Goal: Task Accomplishment & Management: Complete application form

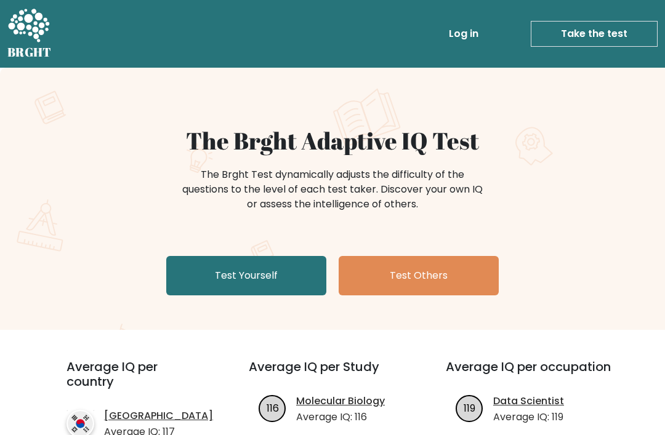
click at [267, 272] on link "Test Yourself" at bounding box center [246, 275] width 160 height 39
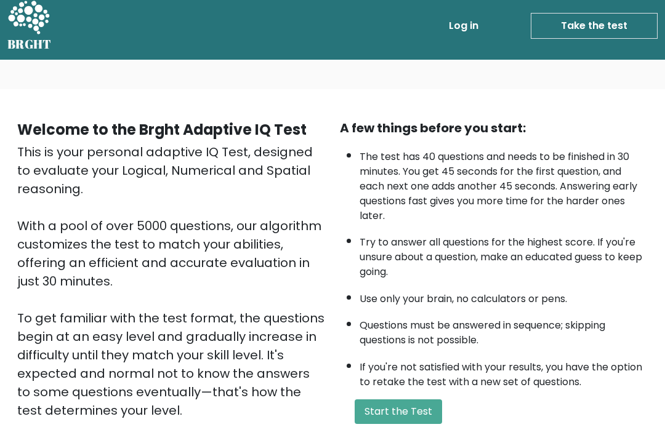
scroll to position [9, 0]
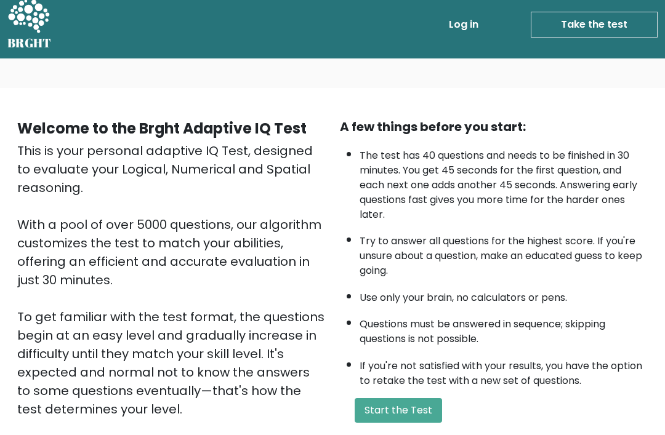
click at [428, 423] on button "Start the Test" at bounding box center [398, 410] width 87 height 25
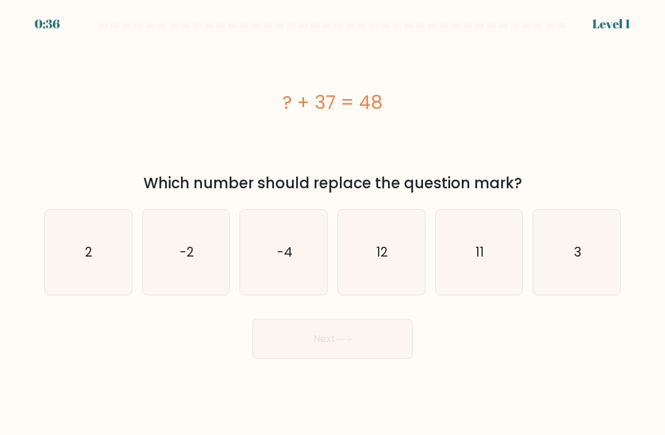
click at [486, 252] on icon "11" at bounding box center [478, 252] width 85 height 85
click at [333, 224] on input "e. 11" at bounding box center [332, 221] width 1 height 6
radio input "true"
click at [382, 351] on button "Next" at bounding box center [332, 338] width 160 height 39
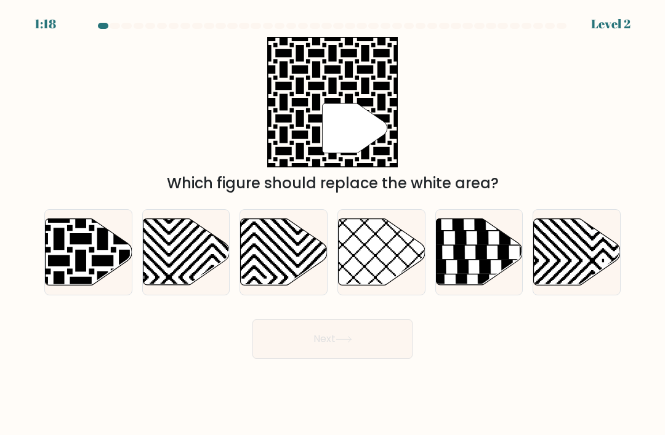
click at [94, 252] on icon at bounding box center [89, 252] width 87 height 66
click at [332, 224] on input "a." at bounding box center [332, 221] width 1 height 6
radio input "true"
click at [362, 348] on button "Next" at bounding box center [332, 338] width 160 height 39
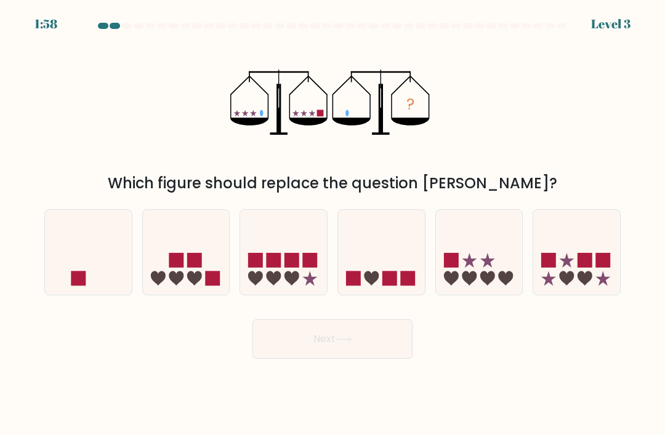
click at [595, 279] on icon at bounding box center [576, 253] width 87 height 72
click at [333, 224] on input "f." at bounding box center [332, 221] width 1 height 6
radio input "true"
click at [307, 268] on rect at bounding box center [310, 260] width 15 height 15
click at [332, 224] on input "c." at bounding box center [332, 221] width 1 height 6
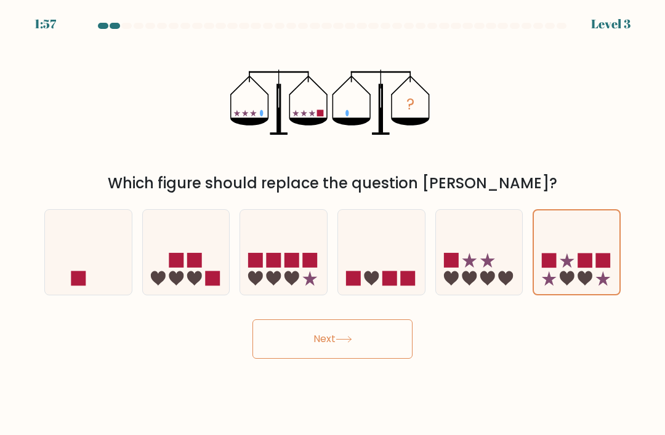
radio input "true"
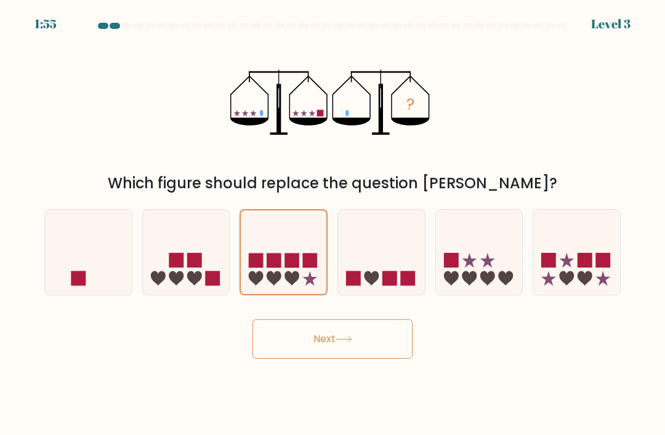
click at [198, 233] on icon at bounding box center [186, 253] width 87 height 72
click at [332, 224] on input "b." at bounding box center [332, 221] width 1 height 6
radio input "true"
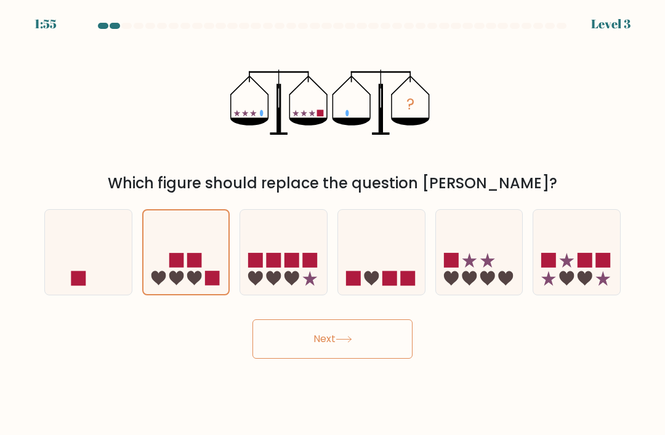
click at [395, 279] on icon at bounding box center [381, 253] width 87 height 72
click at [333, 224] on input "d." at bounding box center [332, 221] width 1 height 6
radio input "true"
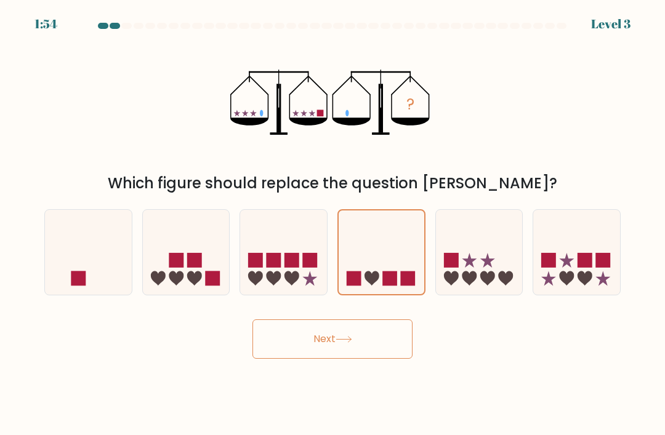
click at [364, 353] on button "Next" at bounding box center [332, 338] width 160 height 39
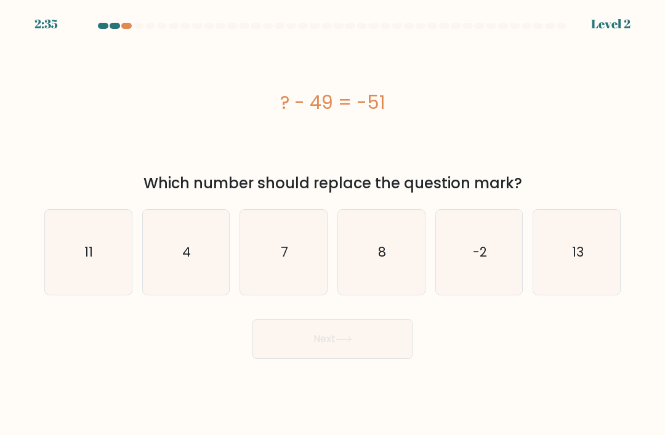
click at [483, 281] on icon "-2" at bounding box center [478, 252] width 85 height 85
click at [333, 224] on input "e. -2" at bounding box center [332, 221] width 1 height 6
radio input "true"
click at [374, 348] on button "Next" at bounding box center [332, 338] width 160 height 39
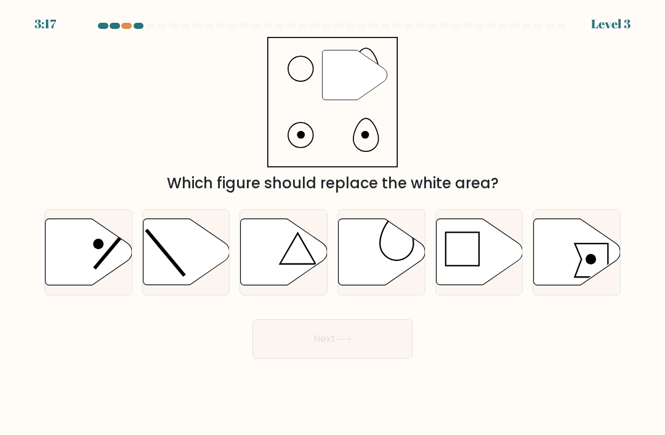
click at [382, 279] on icon at bounding box center [382, 252] width 87 height 66
click at [333, 224] on input "d." at bounding box center [332, 221] width 1 height 6
radio input "true"
click at [382, 348] on button "Next" at bounding box center [332, 338] width 160 height 39
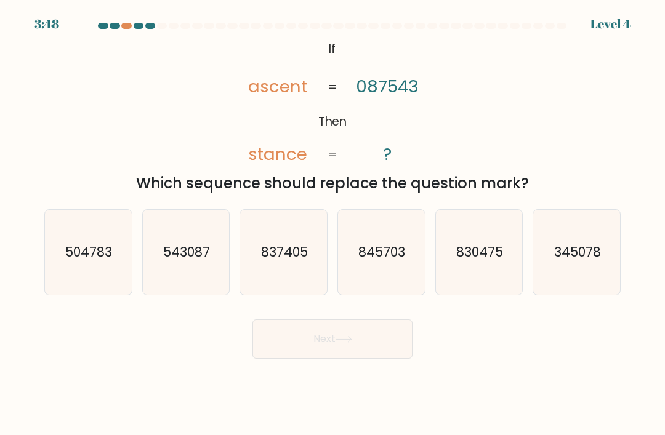
click at [480, 281] on icon "830475" at bounding box center [478, 252] width 85 height 85
click at [333, 224] on input "e. 830475" at bounding box center [332, 221] width 1 height 6
radio input "true"
click at [375, 346] on button "Next" at bounding box center [332, 338] width 160 height 39
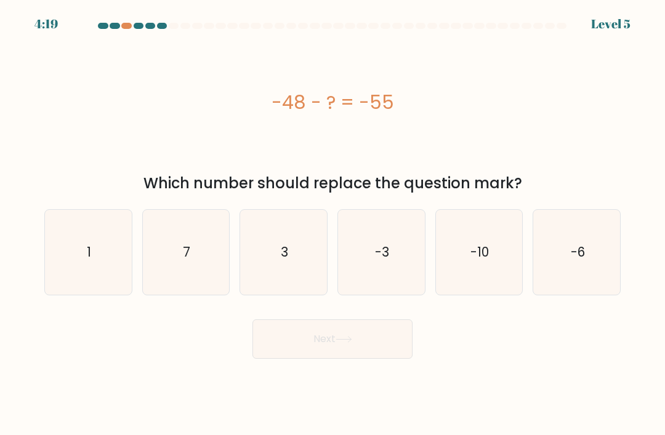
click at [207, 267] on icon "7" at bounding box center [185, 252] width 85 height 85
click at [332, 224] on input "b. 7" at bounding box center [332, 221] width 1 height 6
radio input "true"
click at [379, 354] on button "Next" at bounding box center [332, 338] width 160 height 39
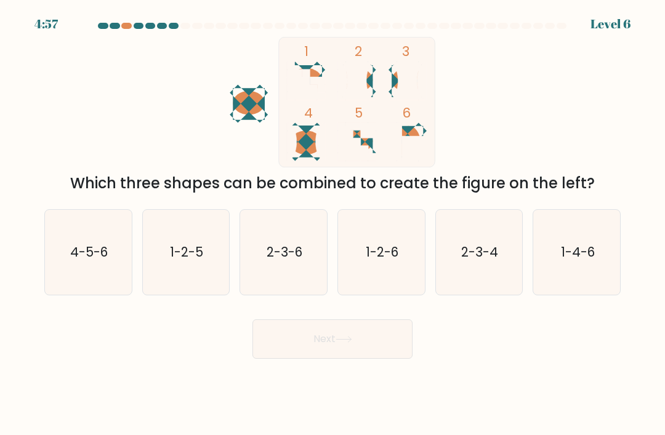
click at [106, 261] on text "4-5-6" at bounding box center [89, 252] width 38 height 18
click at [332, 224] on input "a. 4-5-6" at bounding box center [332, 221] width 1 height 6
radio input "true"
click at [388, 347] on button "Next" at bounding box center [332, 338] width 160 height 39
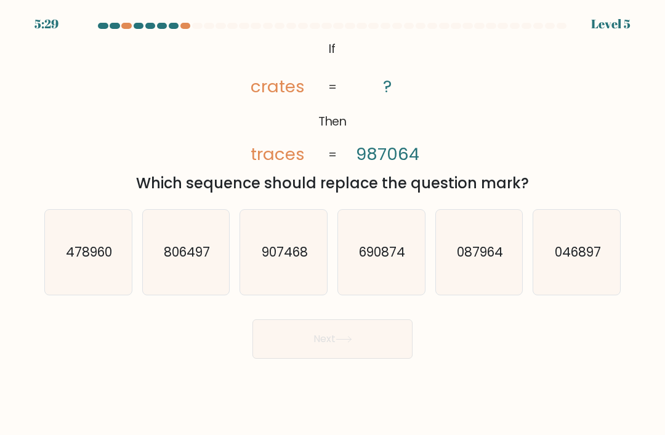
click at [492, 282] on icon "087964" at bounding box center [478, 252] width 85 height 85
click at [333, 224] on input "e. 087964" at bounding box center [332, 221] width 1 height 6
radio input "true"
click at [382, 344] on button "Next" at bounding box center [332, 338] width 160 height 39
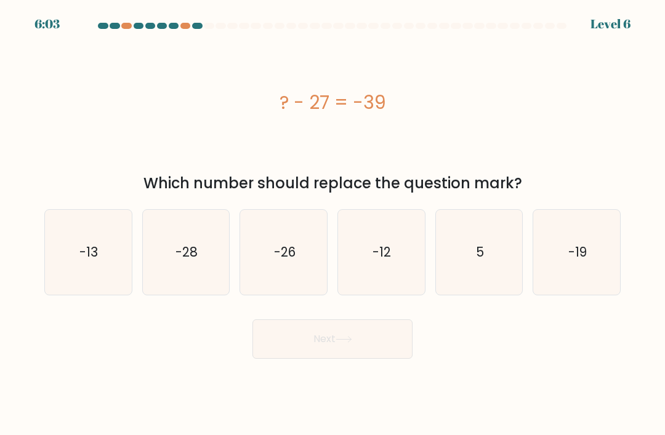
click at [396, 264] on icon "-12" at bounding box center [381, 252] width 85 height 85
click at [333, 224] on input "d. -12" at bounding box center [332, 221] width 1 height 6
radio input "true"
click at [377, 351] on button "Next" at bounding box center [332, 338] width 160 height 39
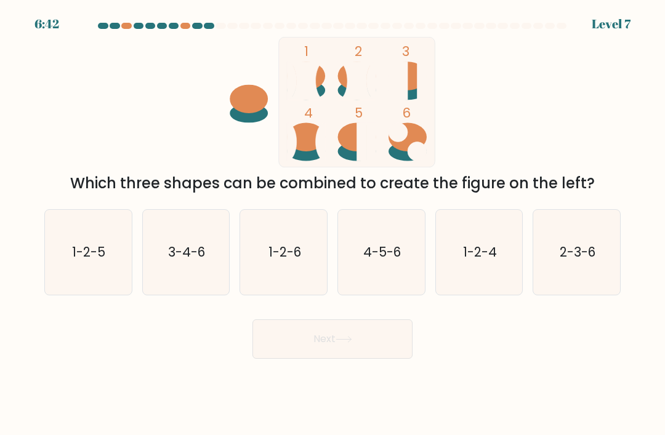
click at [385, 261] on text "4-5-6" at bounding box center [382, 252] width 38 height 18
click at [333, 224] on input "d. 4-5-6" at bounding box center [332, 221] width 1 height 6
radio input "true"
click at [201, 259] on text "3-4-6" at bounding box center [186, 252] width 37 height 18
click at [332, 224] on input "b. 3-4-6" at bounding box center [332, 221] width 1 height 6
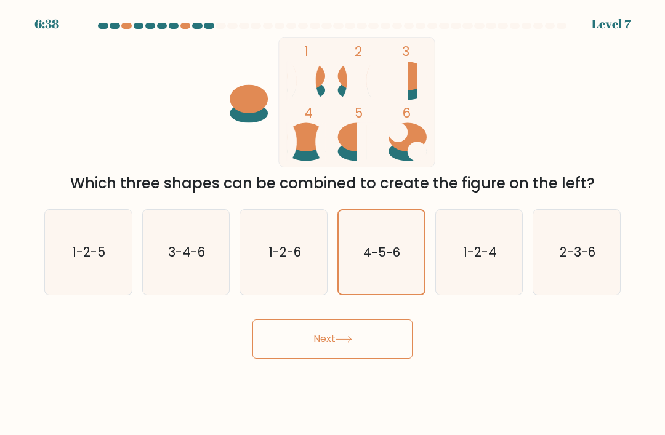
radio input "true"
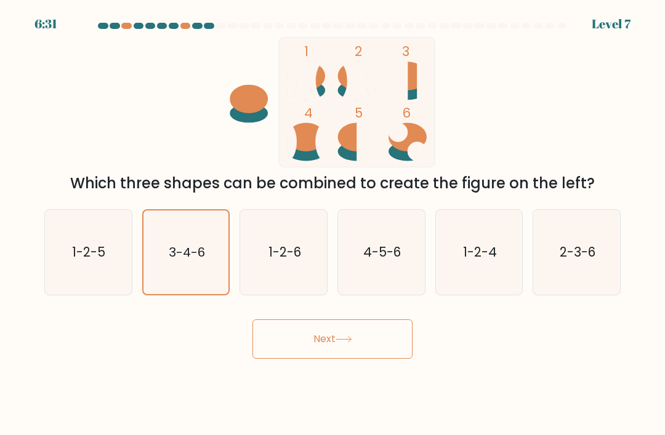
click at [391, 345] on button "Next" at bounding box center [332, 338] width 160 height 39
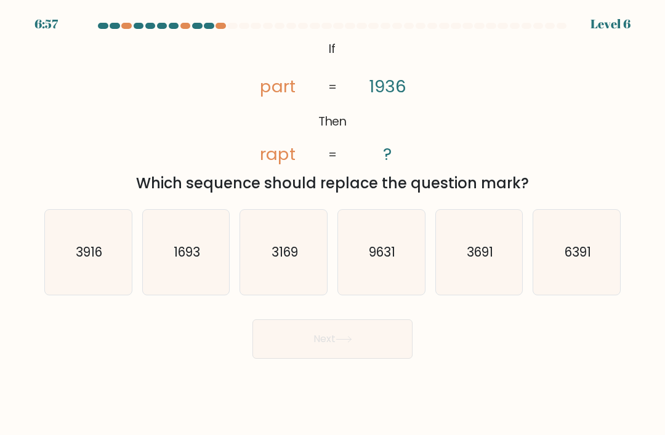
click at [105, 252] on icon "3916" at bounding box center [88, 252] width 85 height 85
click at [332, 224] on input "a. 3916" at bounding box center [332, 221] width 1 height 6
radio input "true"
click at [392, 356] on button "Next" at bounding box center [332, 338] width 160 height 39
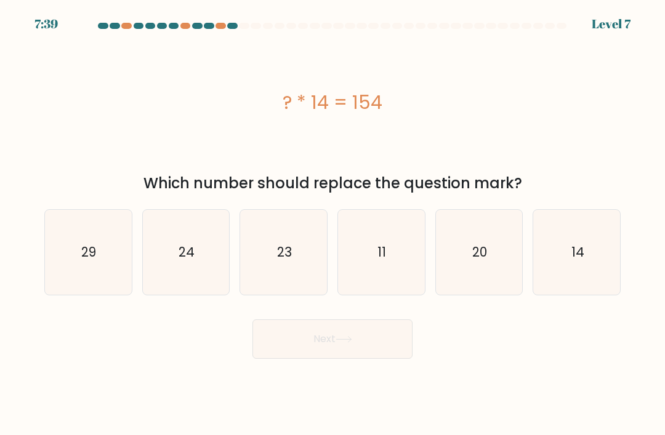
click at [102, 289] on icon "29" at bounding box center [88, 252] width 85 height 85
click at [332, 224] on input "a. 29" at bounding box center [332, 221] width 1 height 6
radio input "true"
click at [337, 354] on button "Next" at bounding box center [332, 338] width 160 height 39
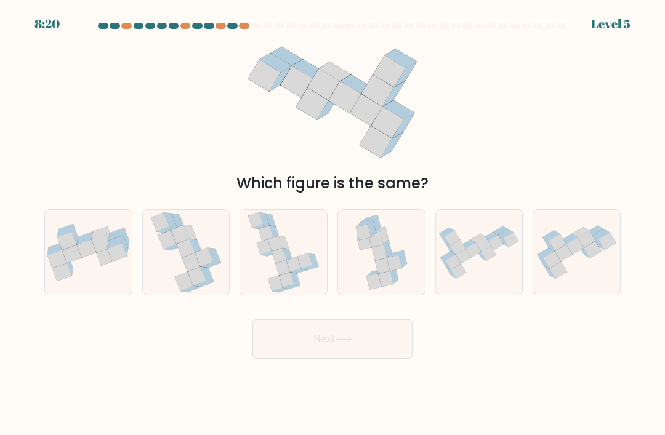
click at [302, 259] on icon at bounding box center [283, 252] width 72 height 85
click at [332, 224] on input "c." at bounding box center [332, 221] width 1 height 6
radio input "true"
click at [203, 286] on icon at bounding box center [197, 276] width 18 height 19
click at [332, 224] on input "b." at bounding box center [332, 221] width 1 height 6
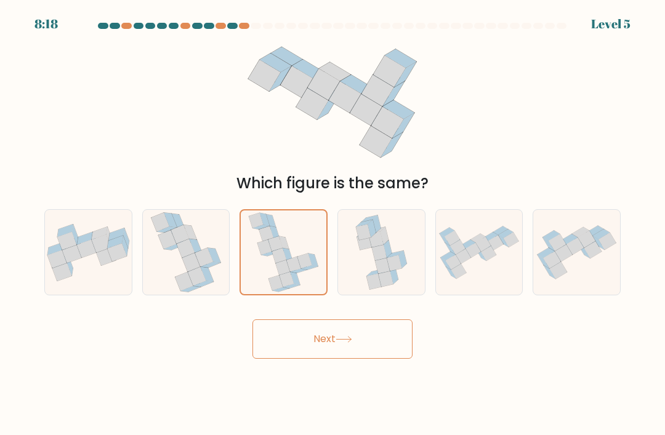
radio input "true"
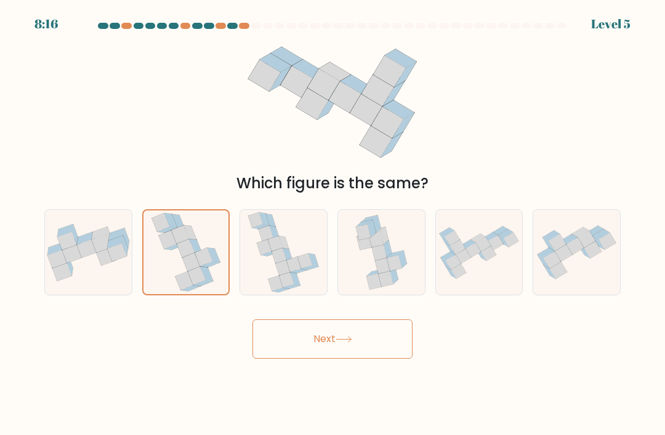
click at [313, 267] on icon at bounding box center [313, 260] width 10 height 13
click at [332, 224] on input "c." at bounding box center [332, 221] width 1 height 6
radio input "true"
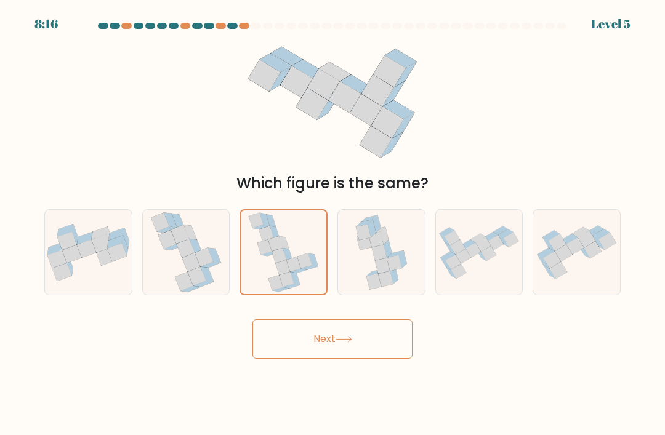
click at [338, 344] on button "Next" at bounding box center [332, 338] width 160 height 39
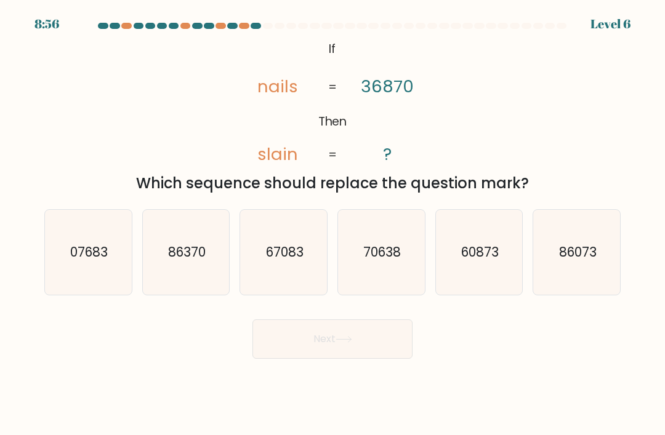
click at [111, 289] on icon "07683" at bounding box center [88, 252] width 85 height 85
click at [332, 224] on input "a. 07683" at bounding box center [332, 221] width 1 height 6
radio input "true"
click at [364, 354] on button "Next" at bounding box center [332, 338] width 160 height 39
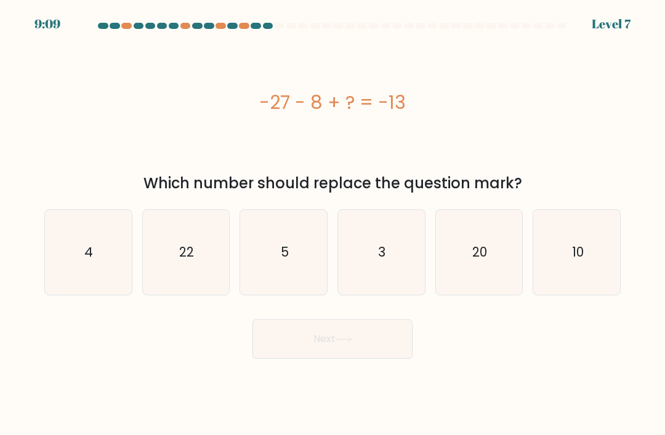
click at [294, 262] on icon "5" at bounding box center [283, 252] width 85 height 85
click at [332, 224] on input "c. 5" at bounding box center [332, 221] width 1 height 6
radio input "true"
click at [352, 343] on icon at bounding box center [343, 339] width 17 height 7
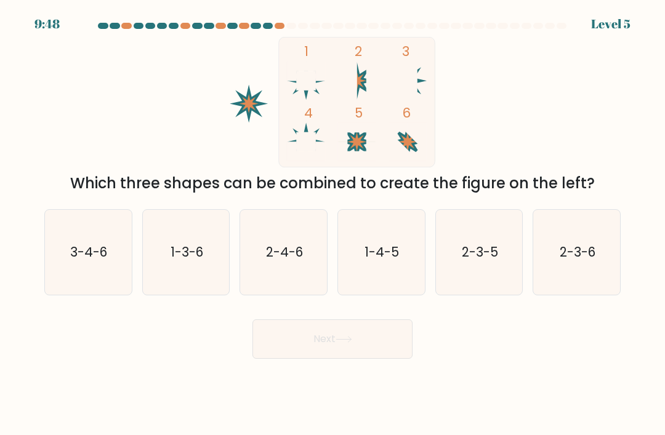
click at [388, 261] on text "1-4-5" at bounding box center [382, 252] width 34 height 18
click at [333, 224] on input "d. 1-4-5" at bounding box center [332, 221] width 1 height 6
radio input "true"
click at [380, 353] on button "Next" at bounding box center [332, 338] width 160 height 39
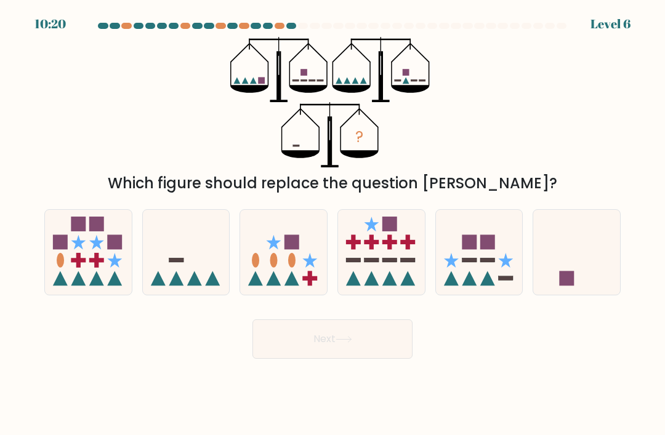
click at [111, 249] on rect at bounding box center [115, 242] width 15 height 15
click at [332, 224] on input "a." at bounding box center [332, 221] width 1 height 6
radio input "true"
click at [358, 353] on button "Next" at bounding box center [332, 338] width 160 height 39
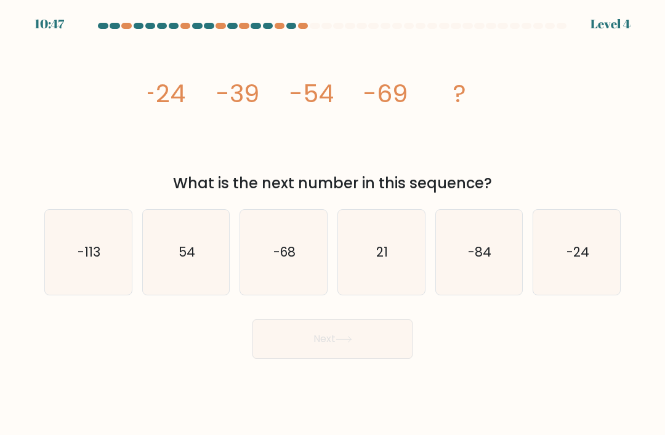
click at [384, 245] on icon "21" at bounding box center [381, 252] width 85 height 85
click at [333, 224] on input "d. 21" at bounding box center [332, 221] width 1 height 6
radio input "true"
click at [362, 338] on button "Next" at bounding box center [332, 338] width 160 height 39
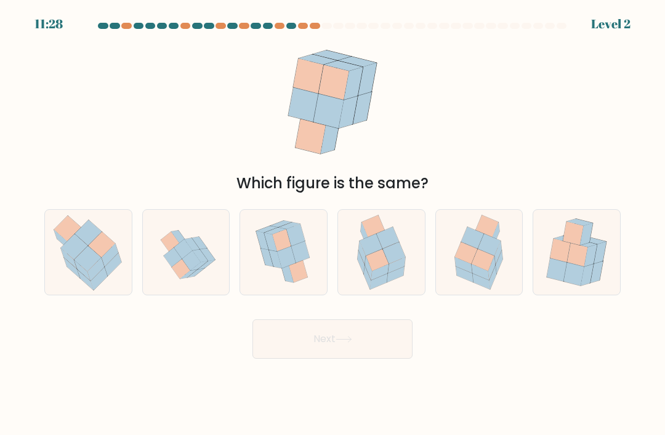
click at [470, 283] on icon at bounding box center [464, 275] width 17 height 16
click at [333, 224] on input "e." at bounding box center [332, 221] width 1 height 6
radio input "true"
click at [363, 337] on button "Next" at bounding box center [332, 338] width 160 height 39
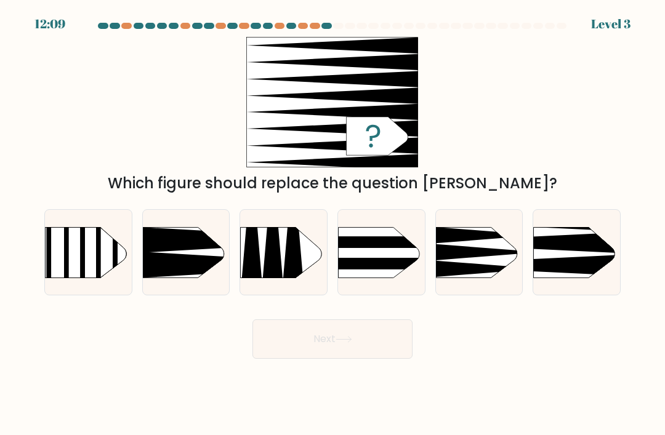
click at [548, 273] on icon at bounding box center [515, 265] width 226 height 22
click at [333, 224] on input "f." at bounding box center [332, 221] width 1 height 6
radio input "true"
click at [375, 341] on button "Next" at bounding box center [332, 338] width 160 height 39
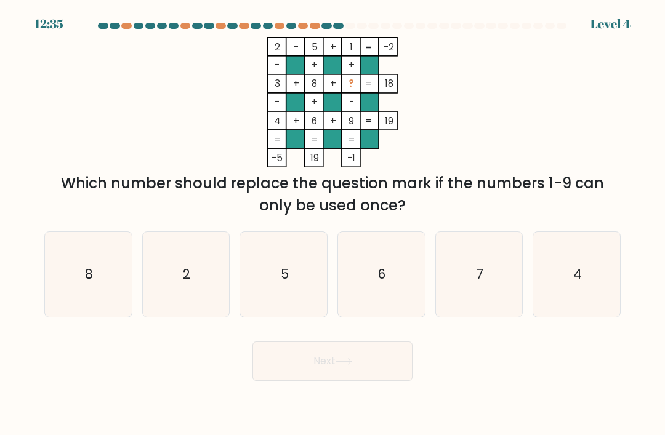
click at [475, 267] on icon "7" at bounding box center [478, 274] width 85 height 85
click at [333, 224] on input "e. 7" at bounding box center [332, 221] width 1 height 6
radio input "true"
click at [365, 359] on button "Next" at bounding box center [332, 361] width 160 height 39
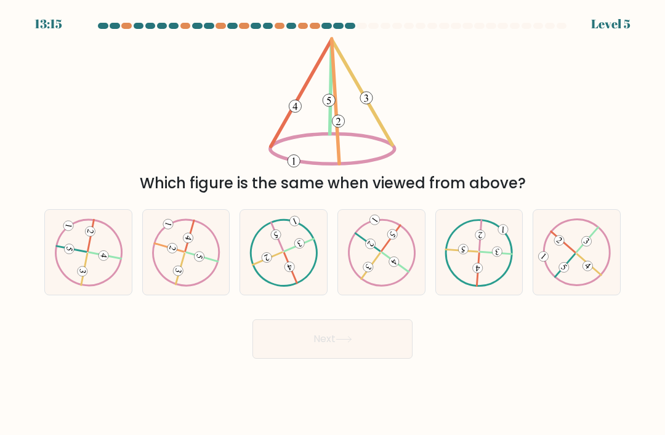
click at [588, 270] on icon at bounding box center [587, 265] width 7 height 7
click at [333, 224] on input "f." at bounding box center [332, 221] width 1 height 6
radio input "true"
click at [199, 263] on 732 at bounding box center [199, 257] width 12 height 12
click at [332, 224] on input "b." at bounding box center [332, 221] width 1 height 6
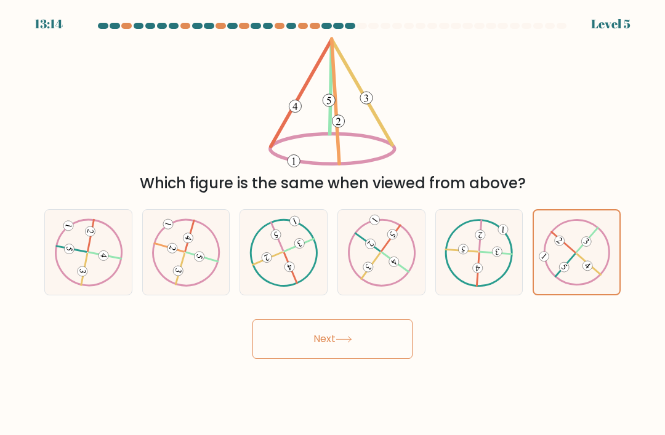
radio input "true"
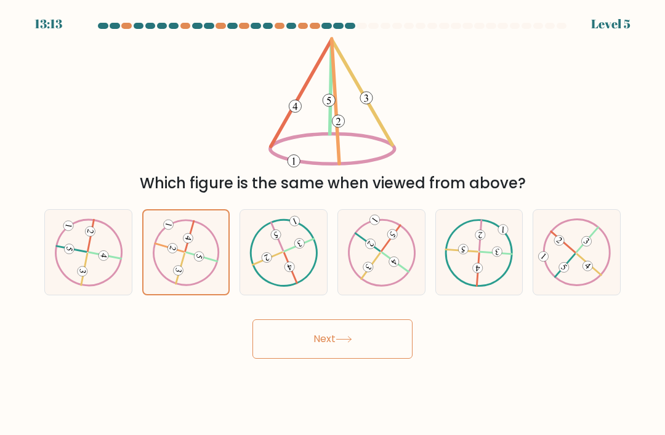
click at [369, 345] on button "Next" at bounding box center [332, 338] width 160 height 39
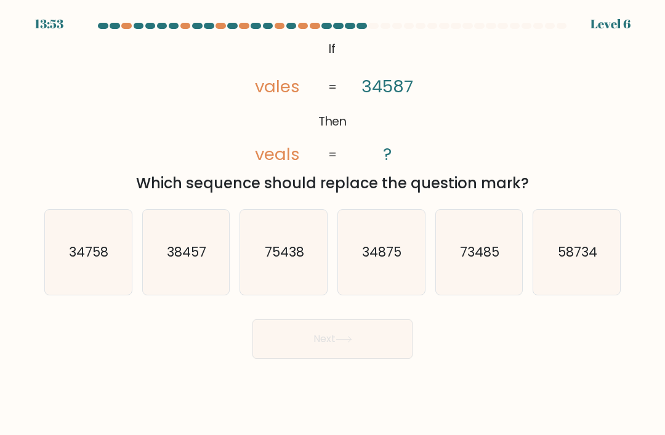
click at [197, 261] on text "38457" at bounding box center [186, 252] width 39 height 18
click at [332, 224] on input "b. 38457" at bounding box center [332, 221] width 1 height 6
radio input "true"
click at [343, 339] on button "Next" at bounding box center [332, 338] width 160 height 39
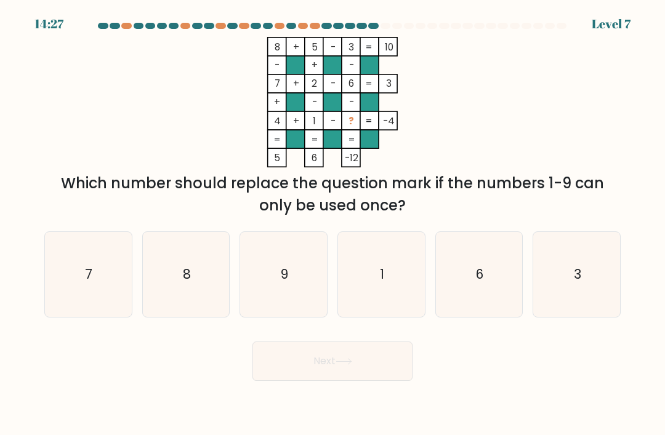
click at [296, 282] on icon "9" at bounding box center [283, 274] width 85 height 85
click at [332, 224] on input "c. 9" at bounding box center [332, 221] width 1 height 6
radio input "true"
click at [352, 365] on icon at bounding box center [343, 361] width 17 height 7
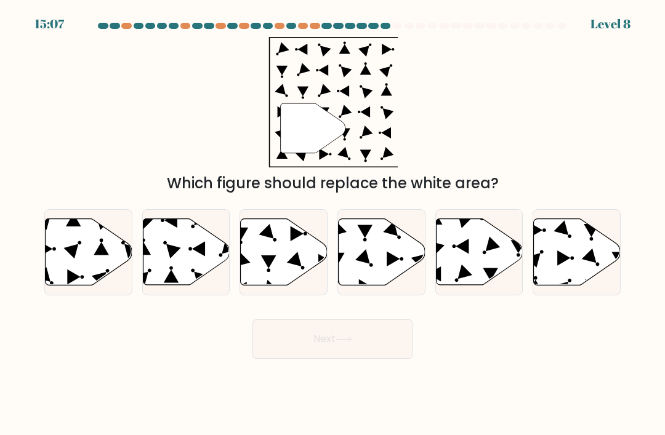
click at [588, 273] on icon at bounding box center [577, 252] width 87 height 66
click at [333, 224] on input "f." at bounding box center [332, 221] width 1 height 6
radio input "true"
click at [393, 341] on button "Next" at bounding box center [332, 338] width 160 height 39
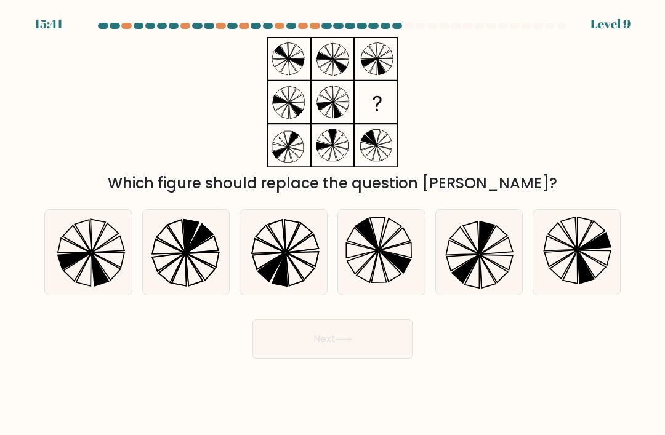
click at [293, 275] on icon at bounding box center [300, 266] width 28 height 27
click at [332, 224] on input "c." at bounding box center [332, 221] width 1 height 6
radio input "true"
click at [368, 353] on button "Next" at bounding box center [332, 338] width 160 height 39
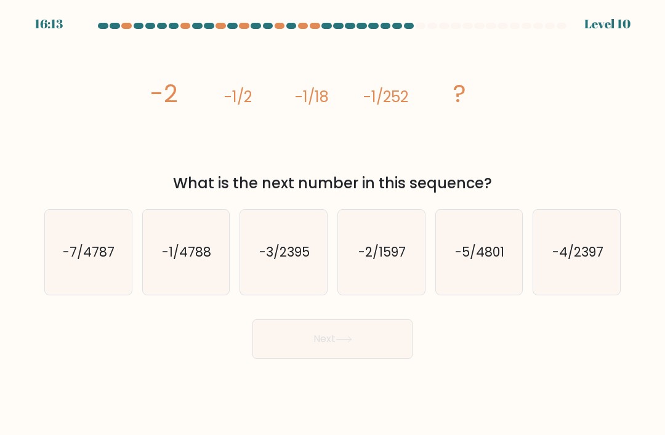
click at [105, 253] on icon "-7/4787" at bounding box center [88, 252] width 85 height 85
click at [332, 224] on input "a. -7/4787" at bounding box center [332, 221] width 1 height 6
radio input "true"
click at [385, 348] on button "Next" at bounding box center [332, 338] width 160 height 39
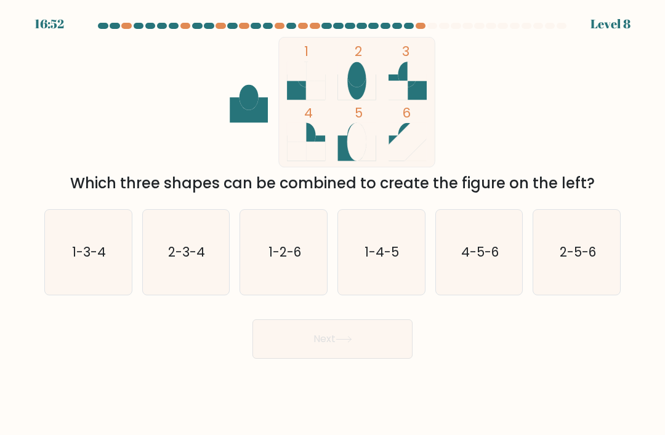
click at [111, 262] on icon "1-3-4" at bounding box center [88, 252] width 85 height 85
click at [332, 224] on input "a. 1-3-4" at bounding box center [332, 221] width 1 height 6
radio input "true"
click at [339, 343] on button "Next" at bounding box center [332, 338] width 160 height 39
